Goal: Task Accomplishment & Management: Use online tool/utility

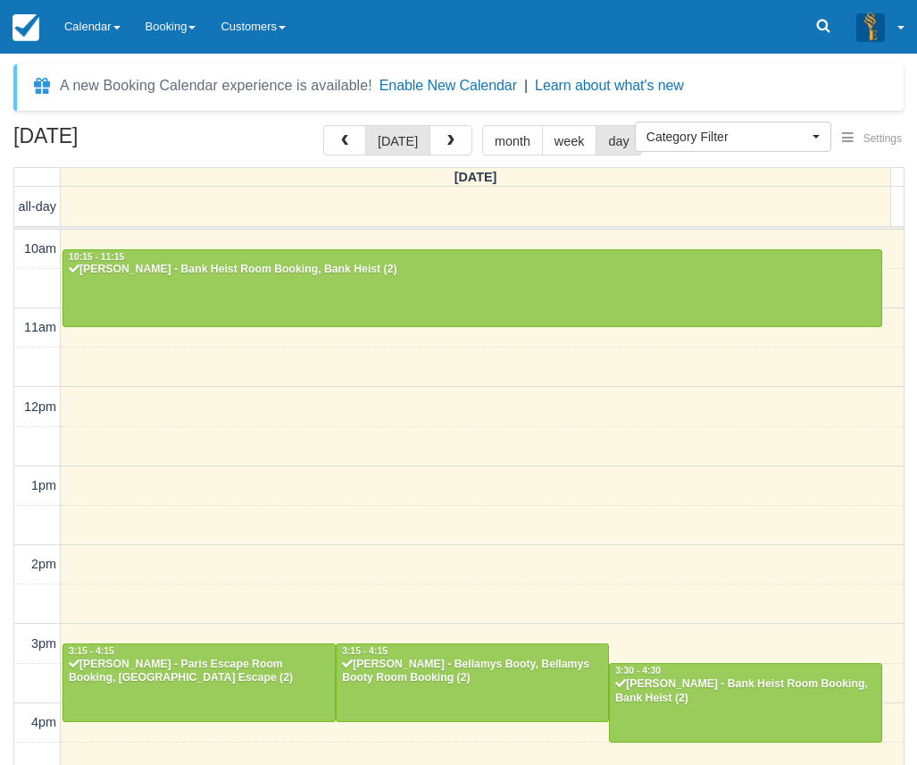
select select
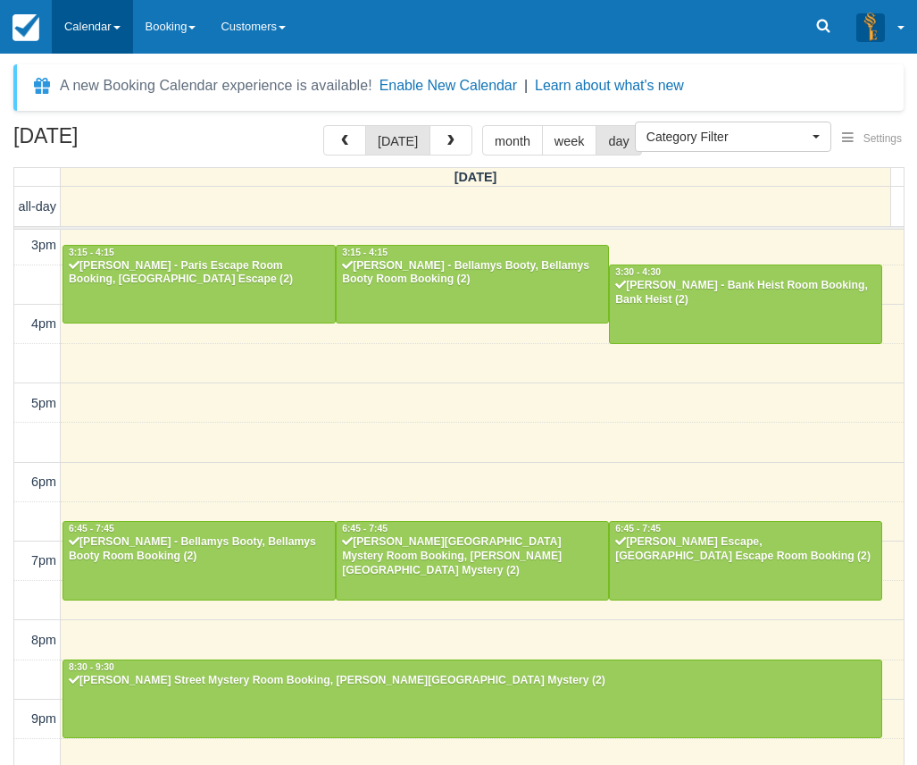
click at [109, 22] on link "Calendar" at bounding box center [92, 27] width 81 height 54
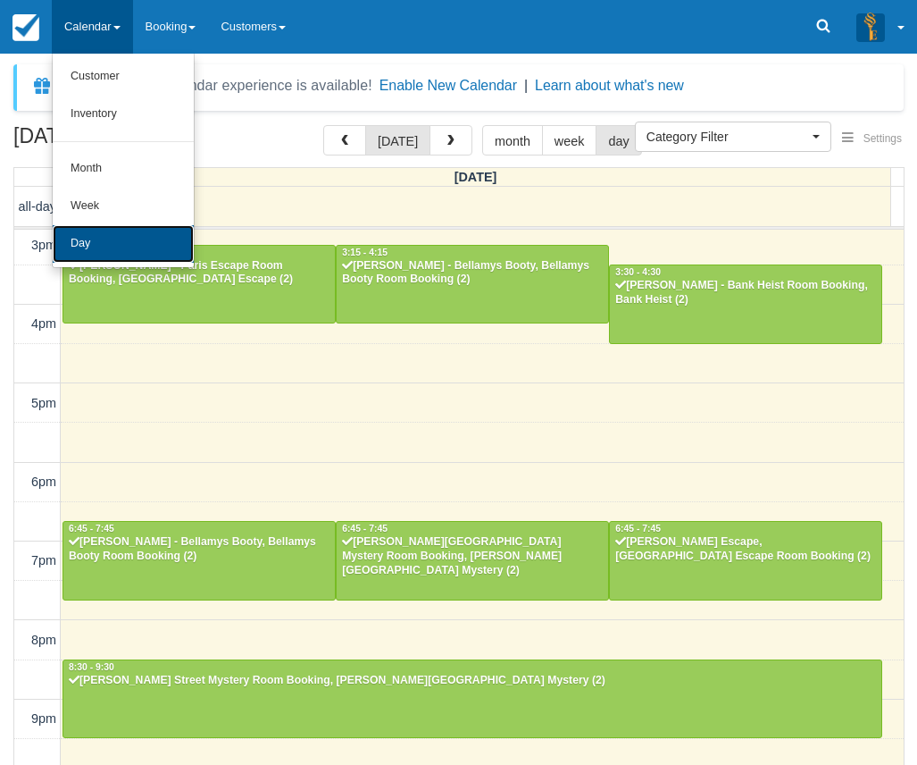
click at [97, 231] on link "Day" at bounding box center [123, 244] width 141 height 38
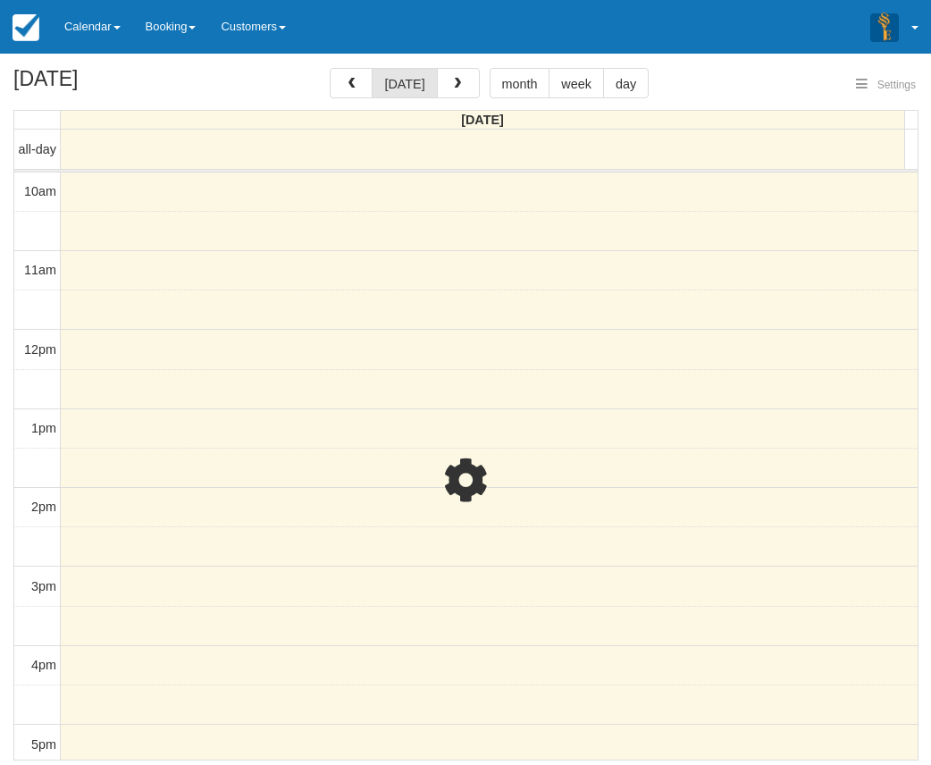
select select
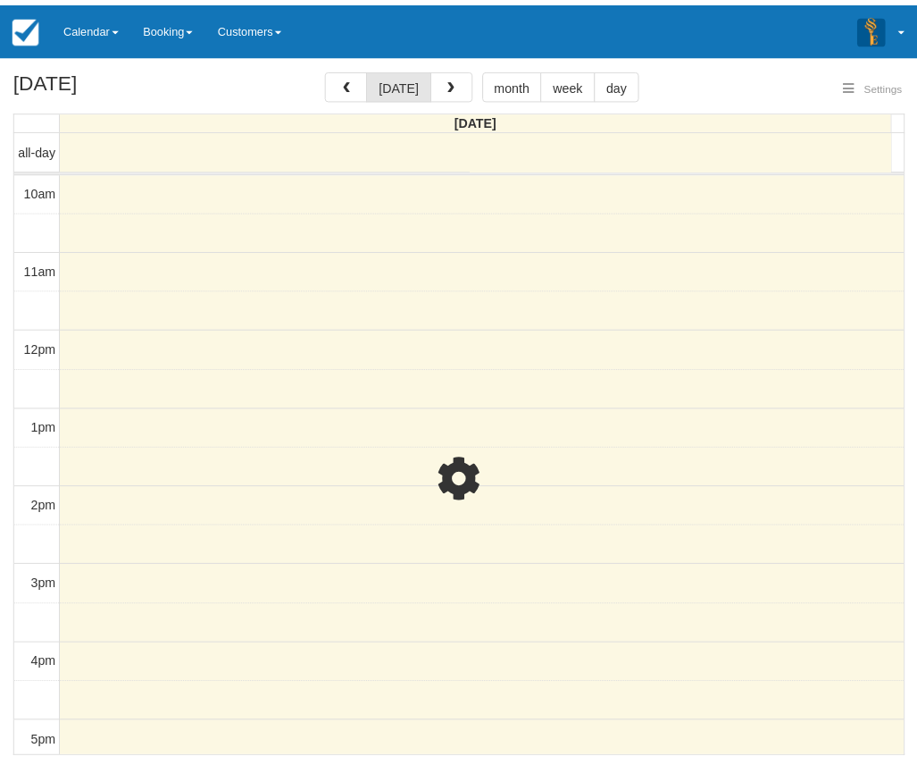
scroll to position [399, 0]
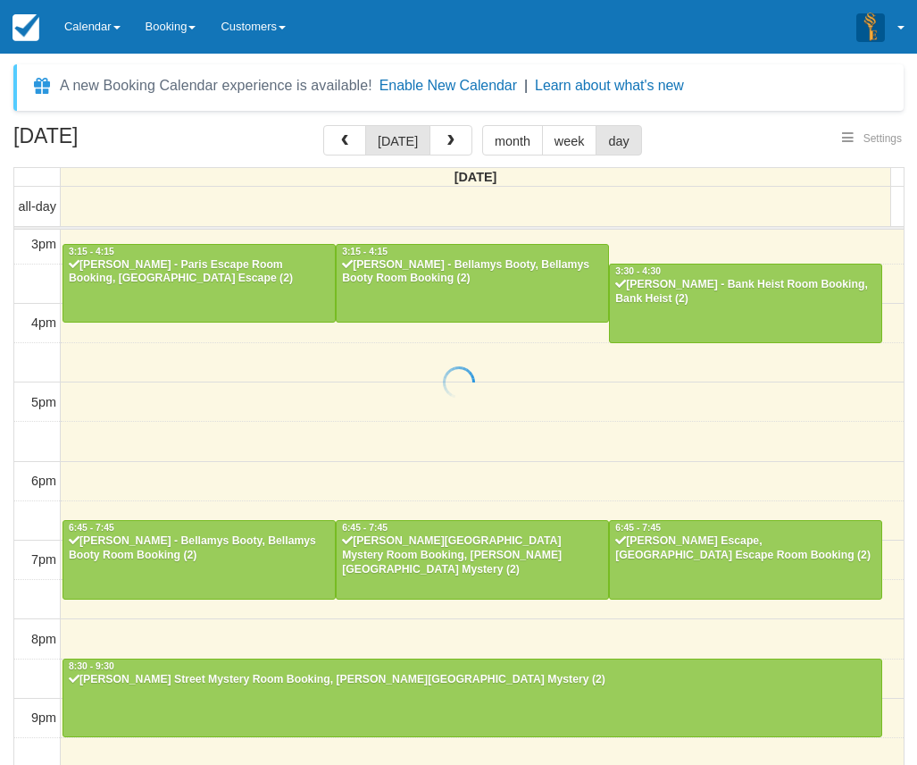
select select
click at [118, 33] on link "Calendar" at bounding box center [92, 27] width 81 height 54
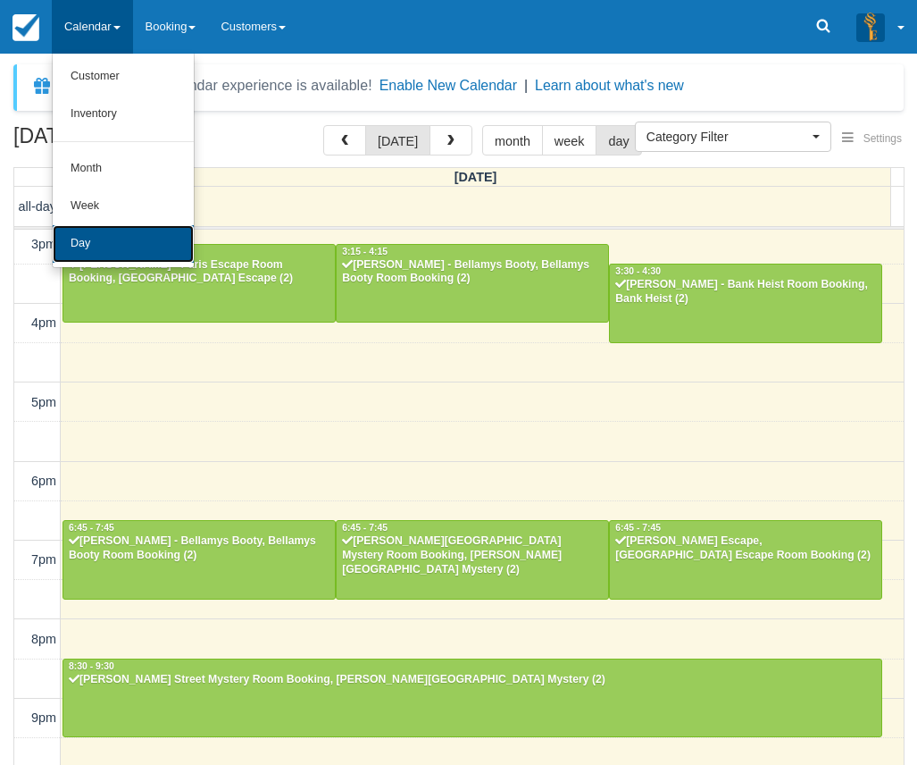
click at [136, 253] on link "Day" at bounding box center [123, 244] width 141 height 38
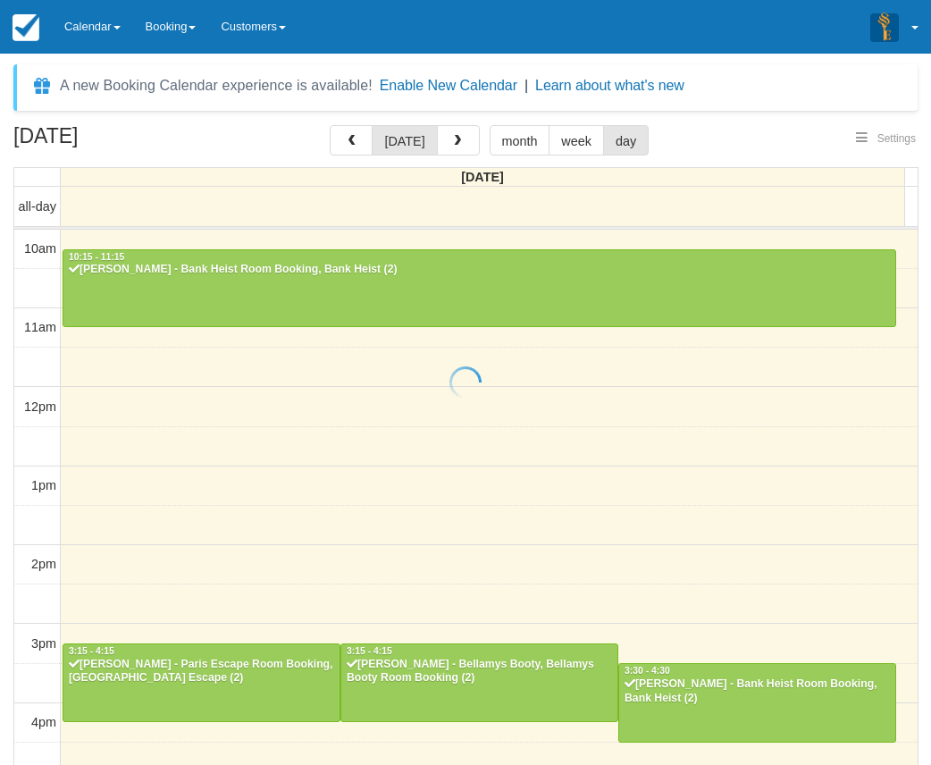
select select
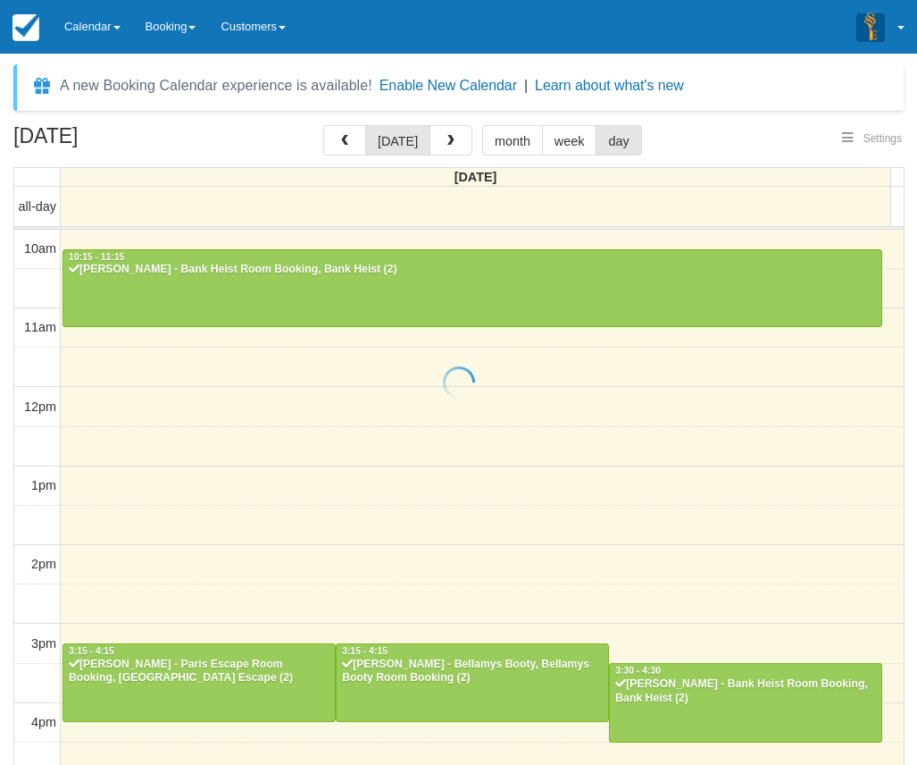
scroll to position [399, 0]
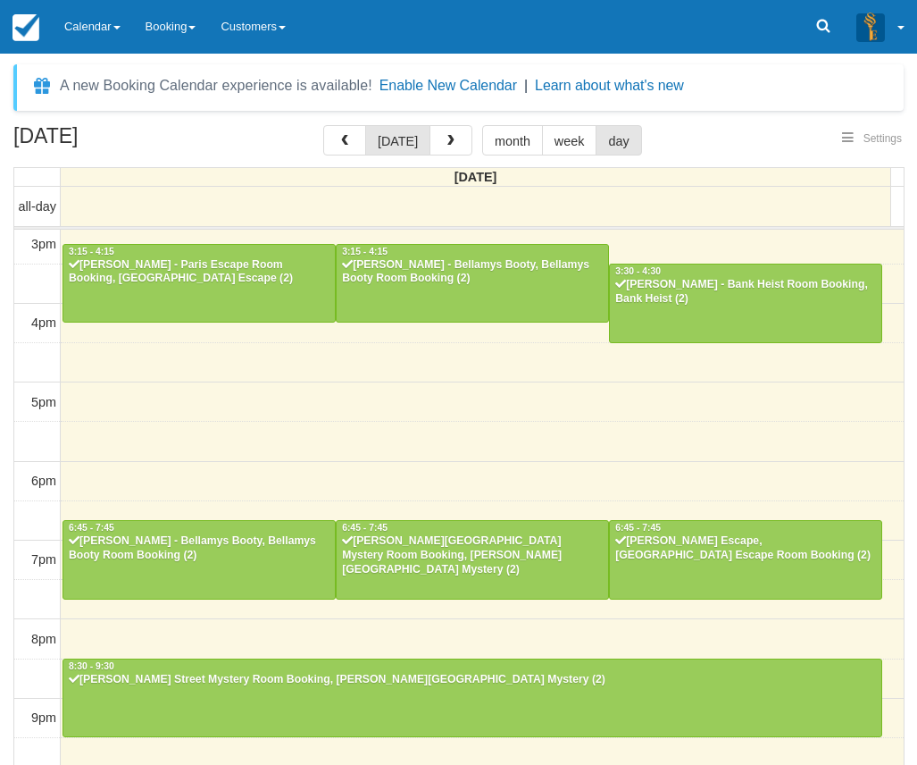
select select
